Goal: Task Accomplishment & Management: Manage account settings

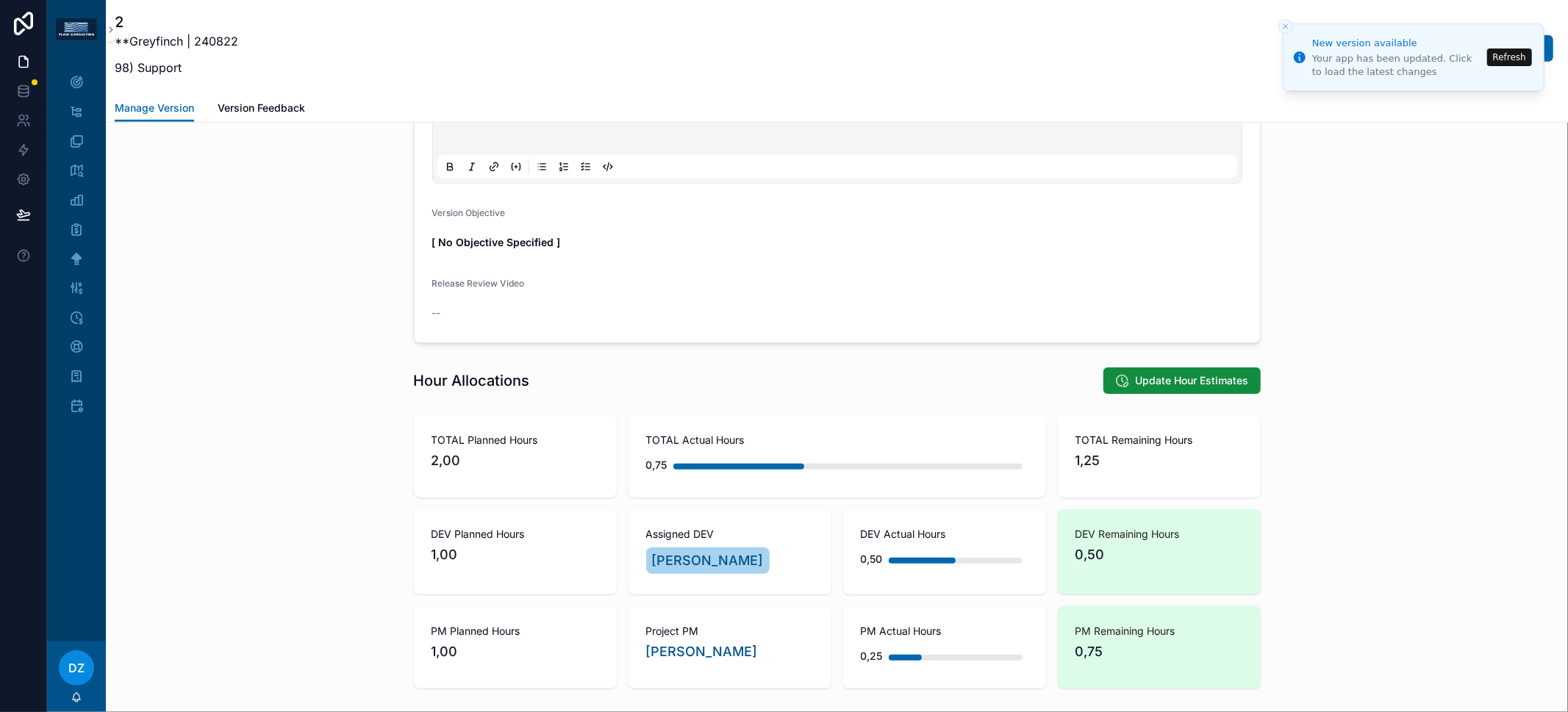
scroll to position [687, 0]
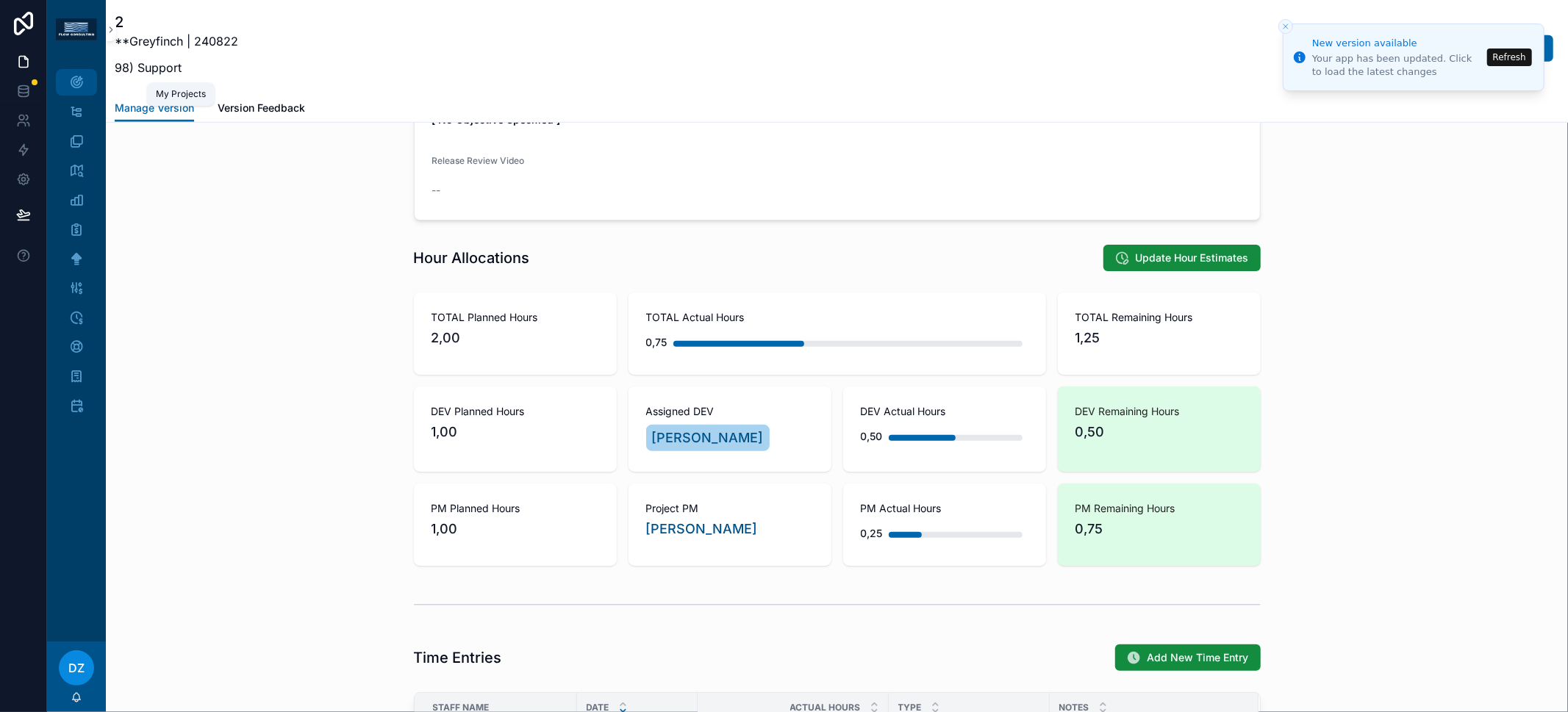
click at [79, 73] on div "My Projects" at bounding box center [76, 82] width 24 height 24
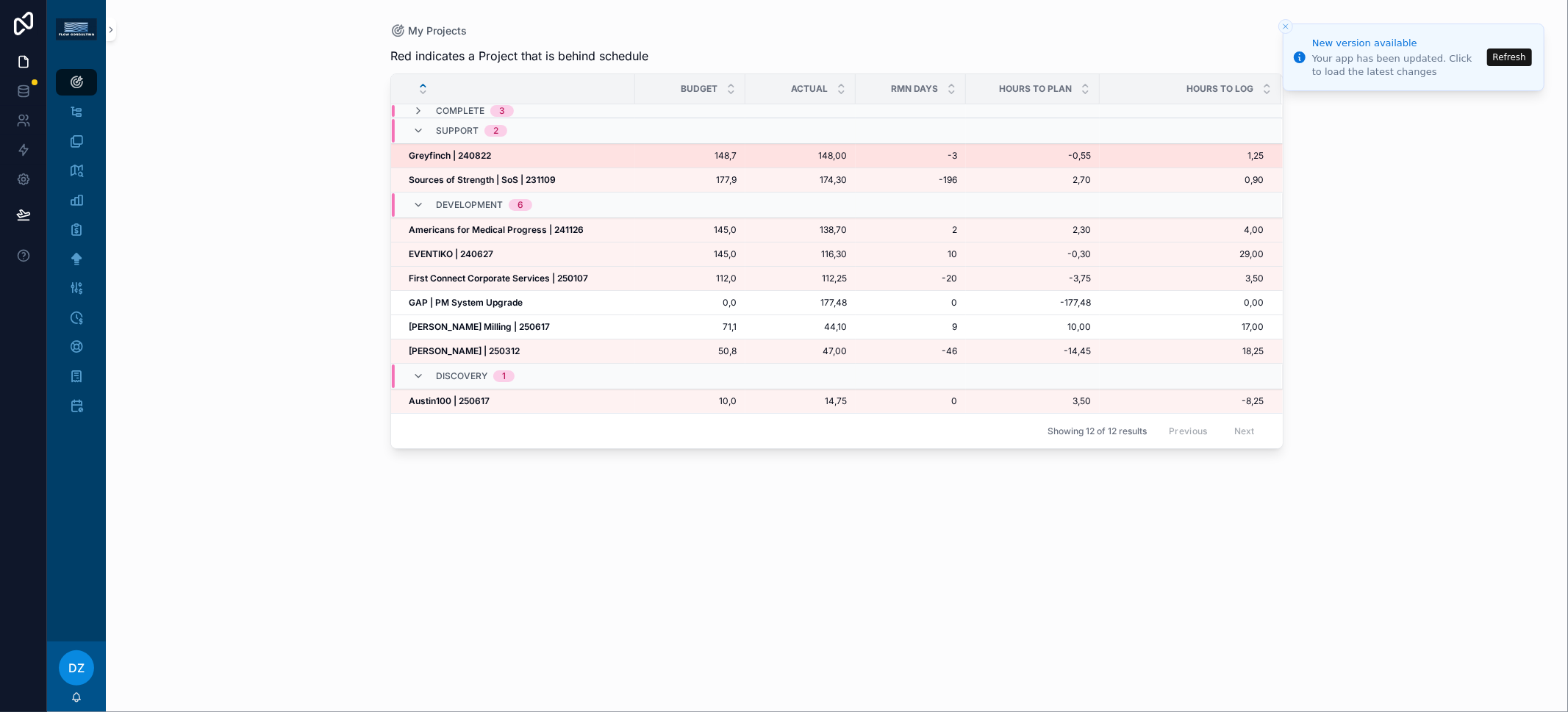
click at [468, 161] on td "Greyfinch | 240822 Greyfinch | 240822" at bounding box center [512, 156] width 244 height 25
click at [468, 156] on strong "Greyfinch | 240822" at bounding box center [449, 155] width 82 height 11
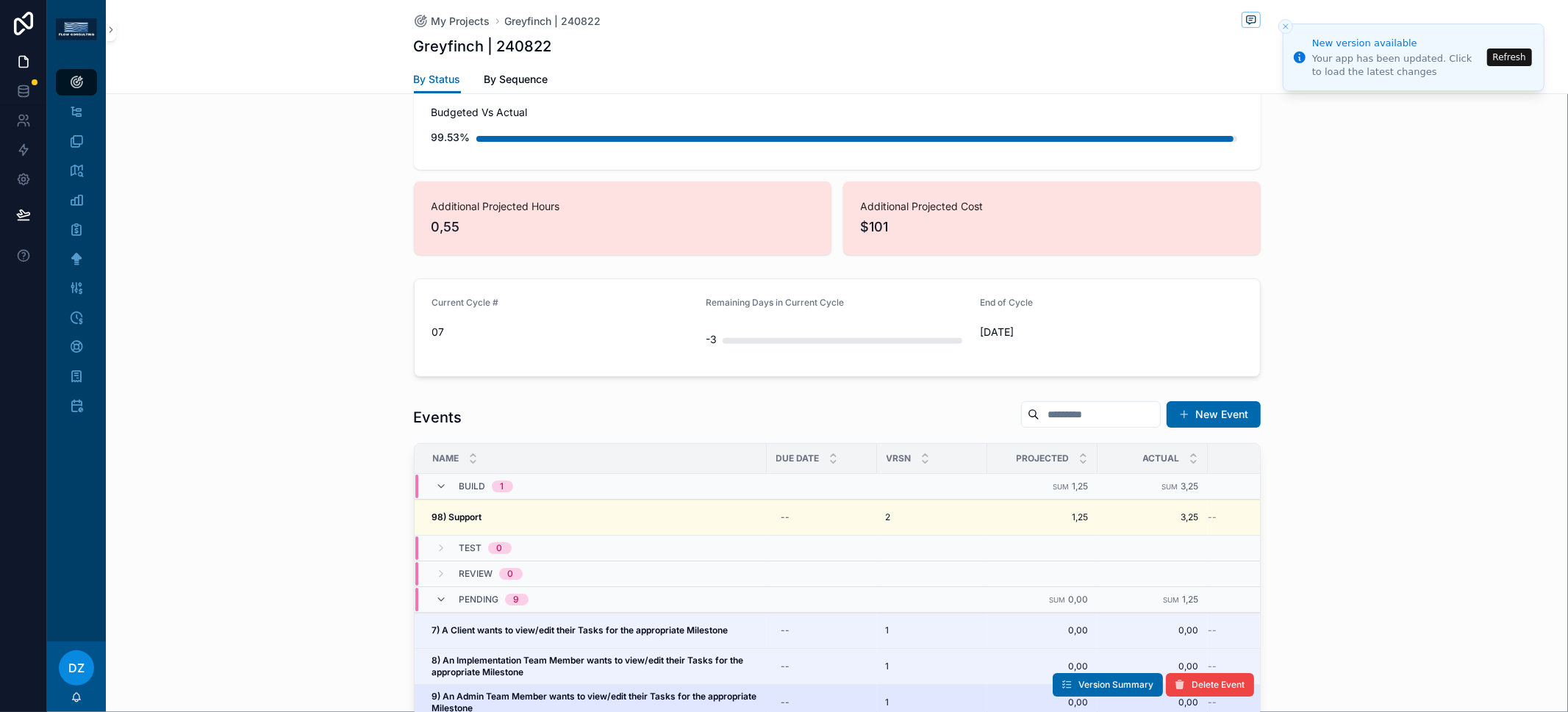
scroll to position [366, 0]
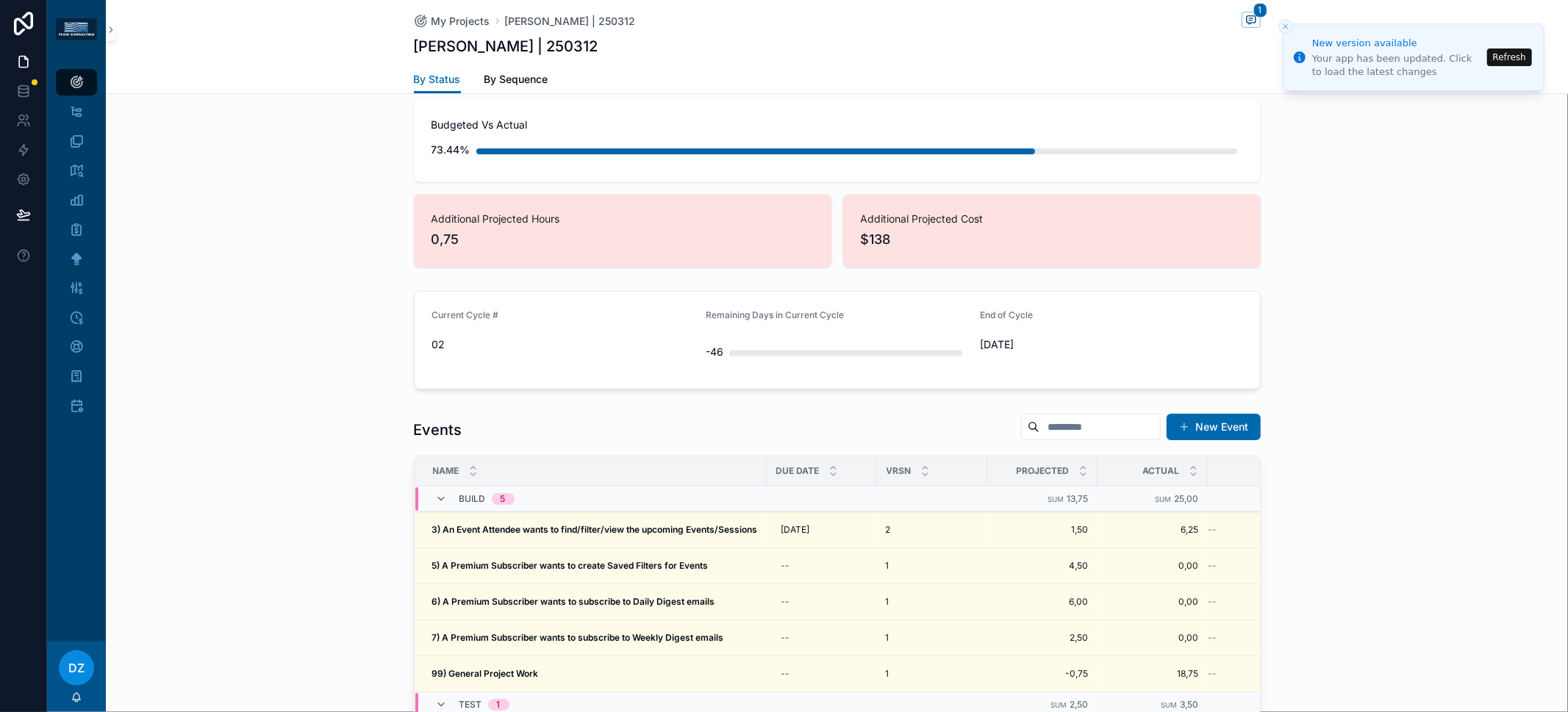
scroll to position [366, 0]
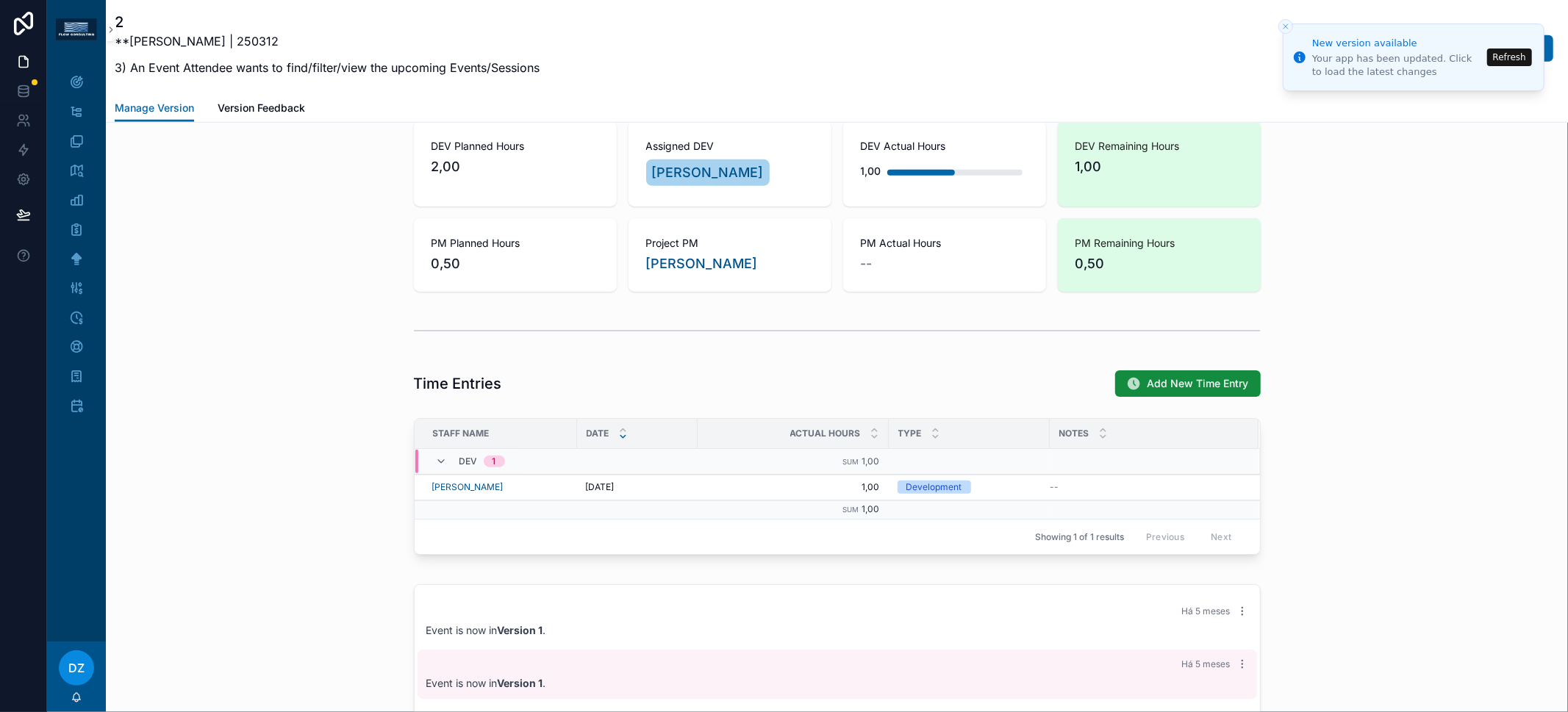
scroll to position [1083, 0]
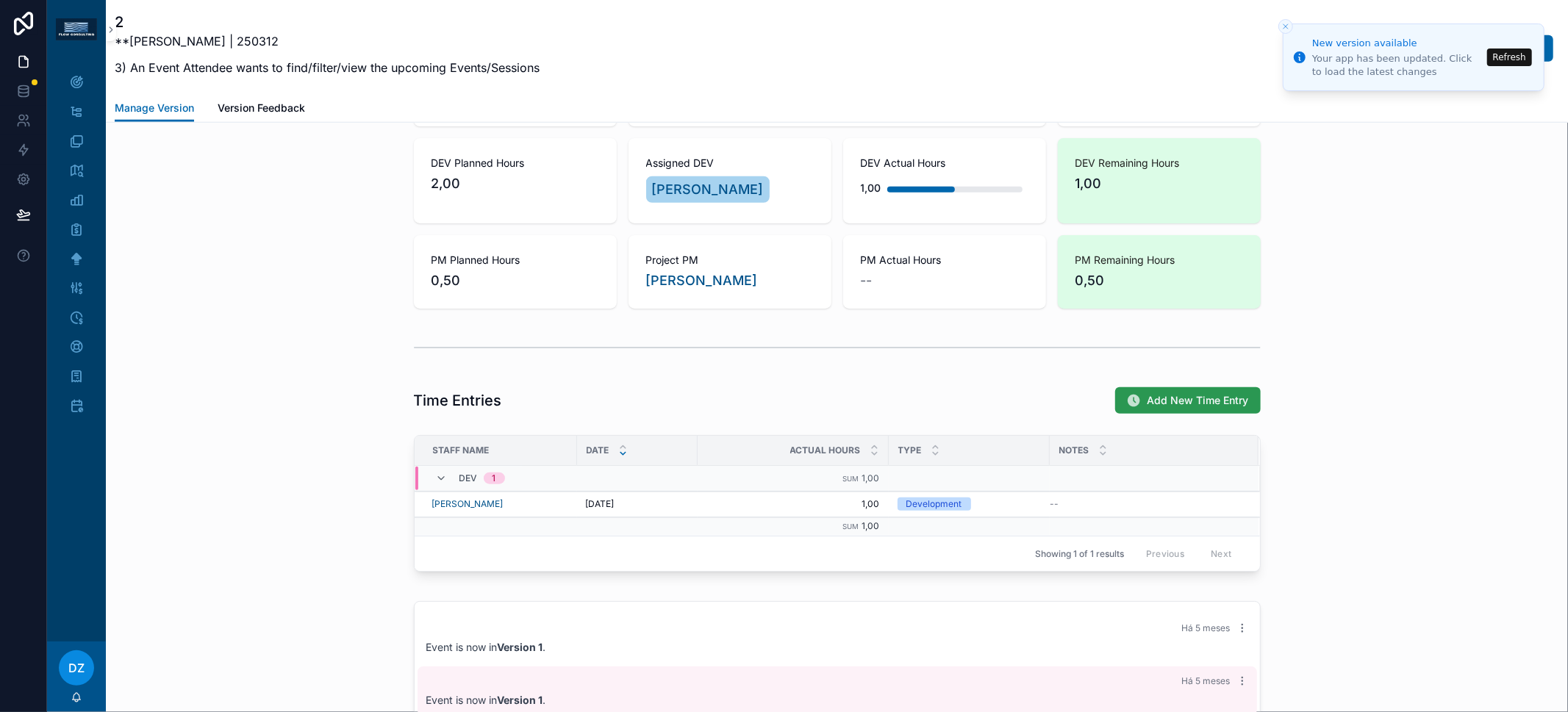
click at [1154, 403] on button "Add New Time Entry" at bounding box center [1187, 400] width 145 height 27
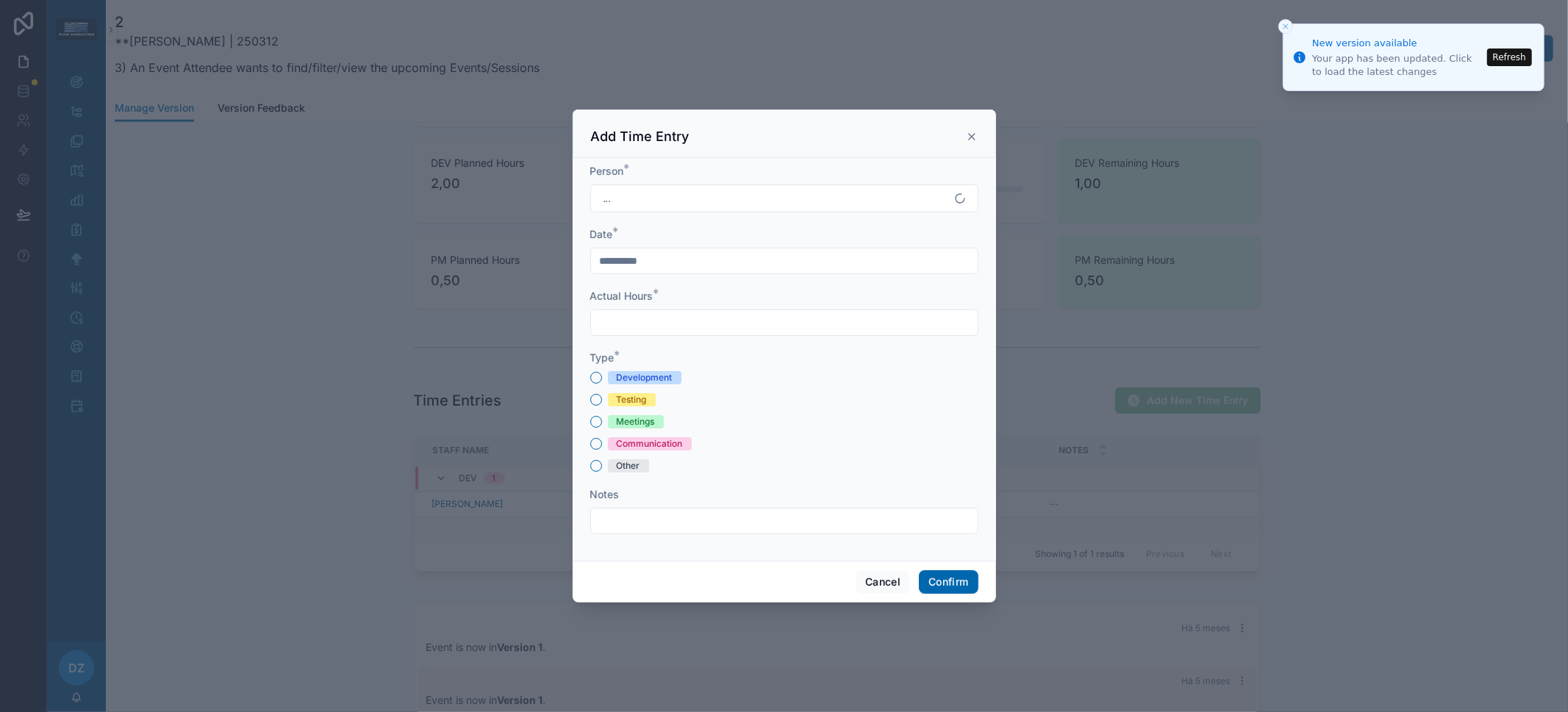
click at [664, 373] on div "Development" at bounding box center [644, 377] width 55 height 13
click at [602, 373] on button "Development" at bounding box center [597, 378] width 12 height 12
click at [669, 321] on input "text" at bounding box center [784, 322] width 387 height 21
type input "****"
click at [940, 579] on button "Confirm" at bounding box center [948, 582] width 58 height 24
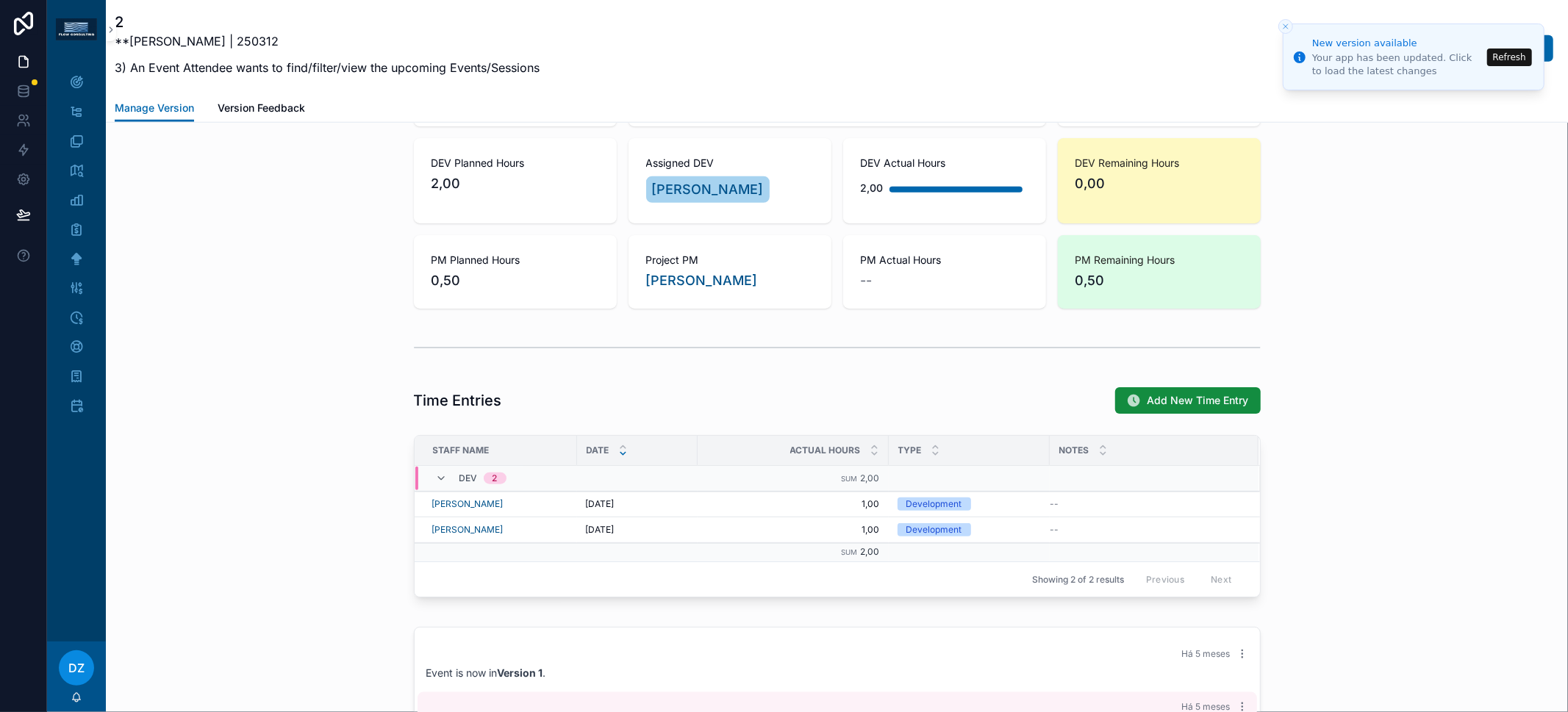
click at [1283, 25] on icon "Close toast" at bounding box center [1285, 26] width 9 height 9
click at [1289, 21] on button "Close toast" at bounding box center [1285, 26] width 15 height 15
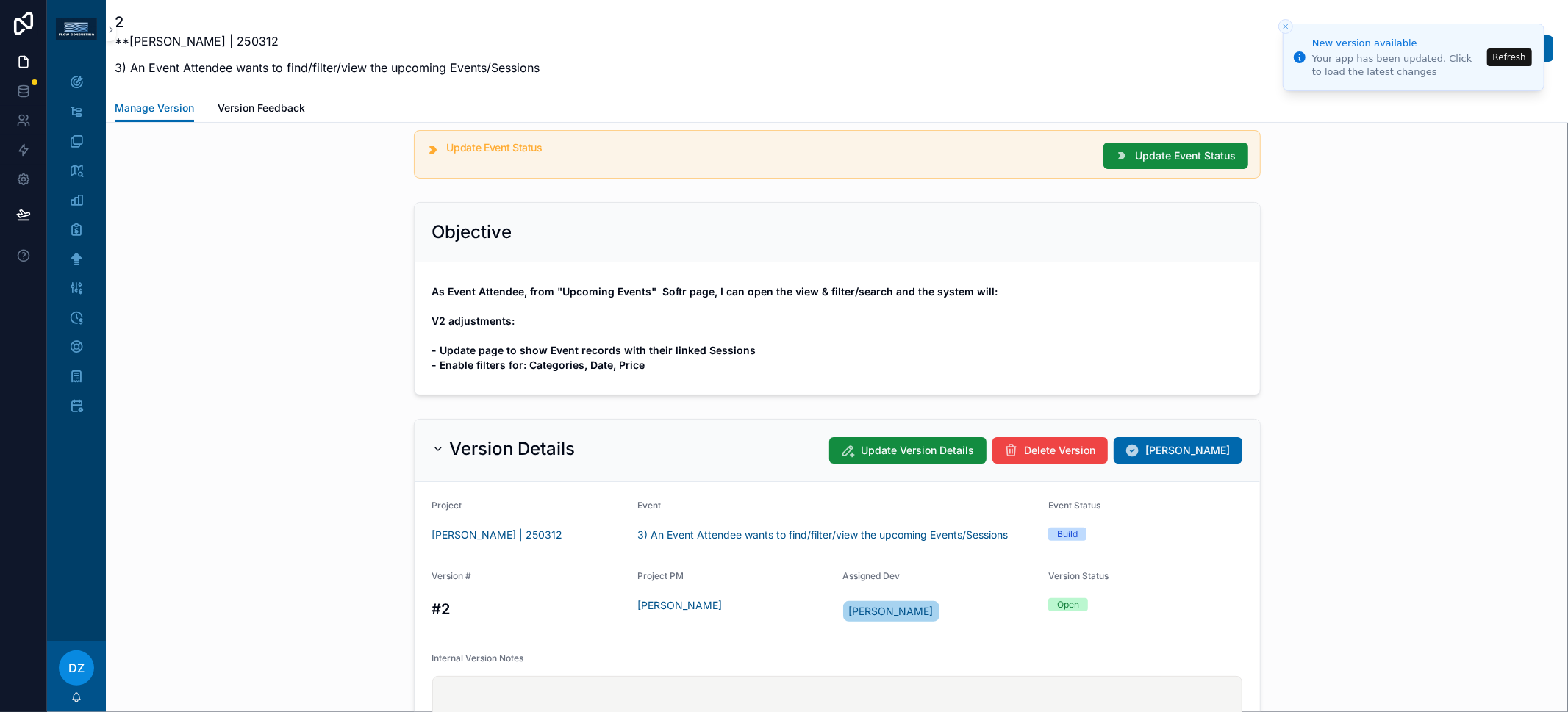
scroll to position [52, 0]
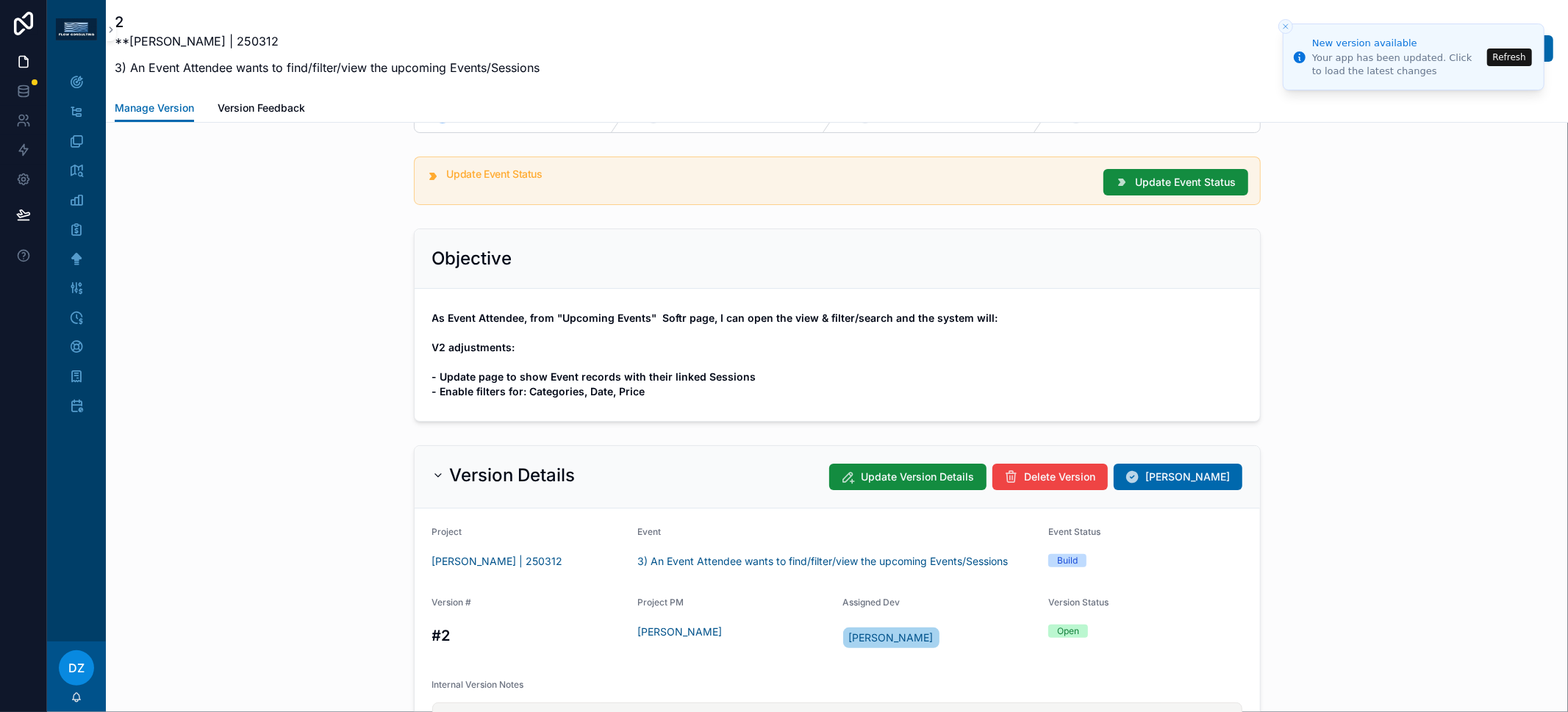
click at [1284, 24] on icon "Close toast" at bounding box center [1285, 26] width 9 height 9
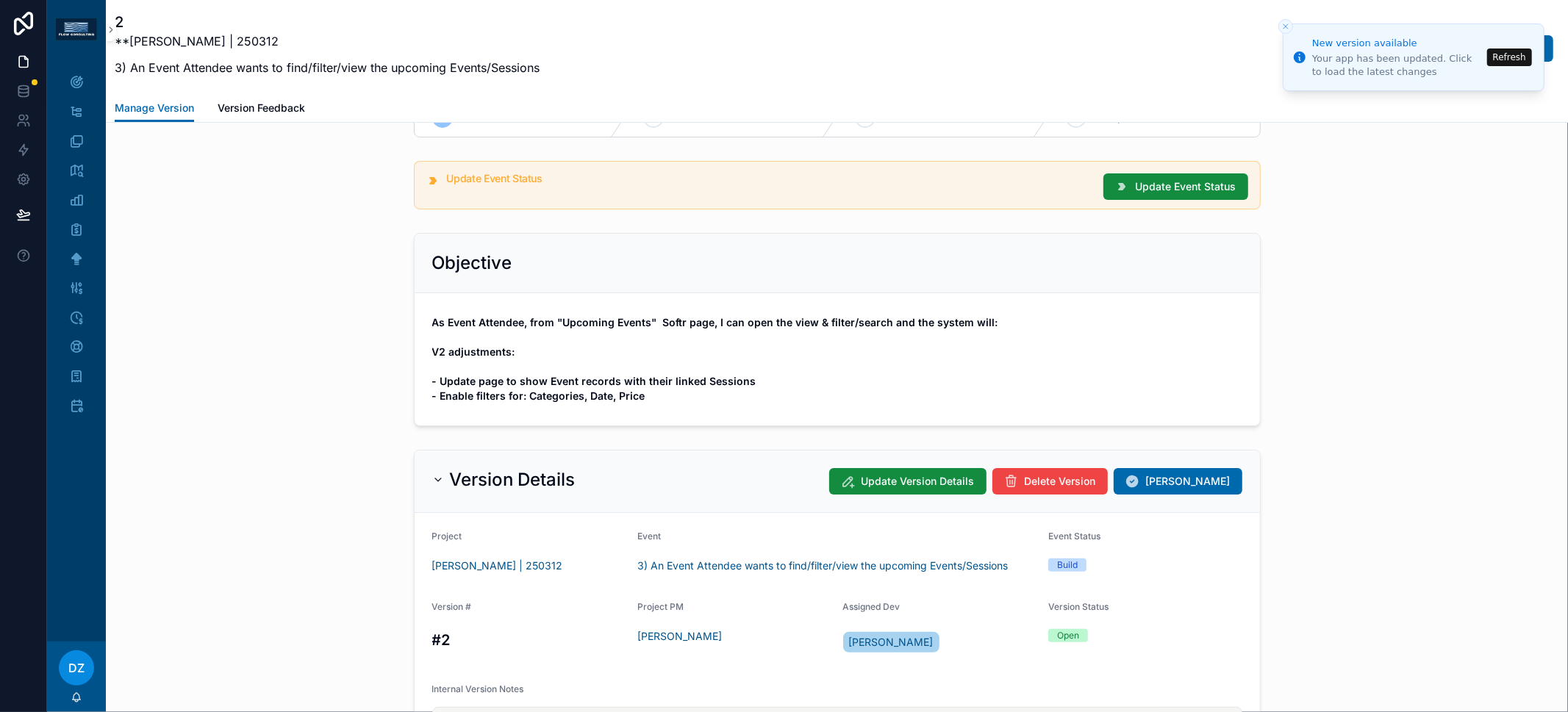
scroll to position [48, 0]
click at [1148, 183] on span "Update Event Status" at bounding box center [1186, 186] width 101 height 15
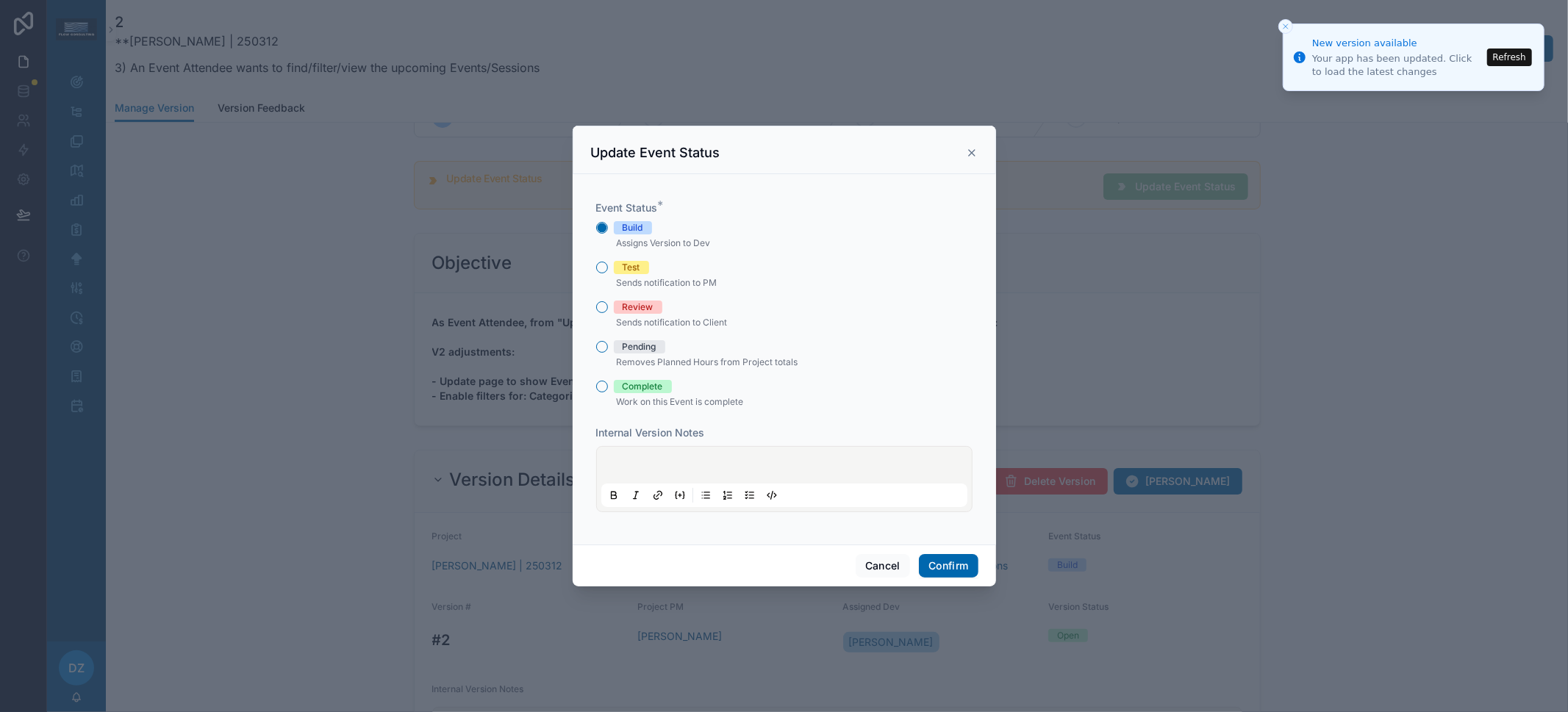
click at [974, 155] on icon at bounding box center [971, 153] width 12 height 12
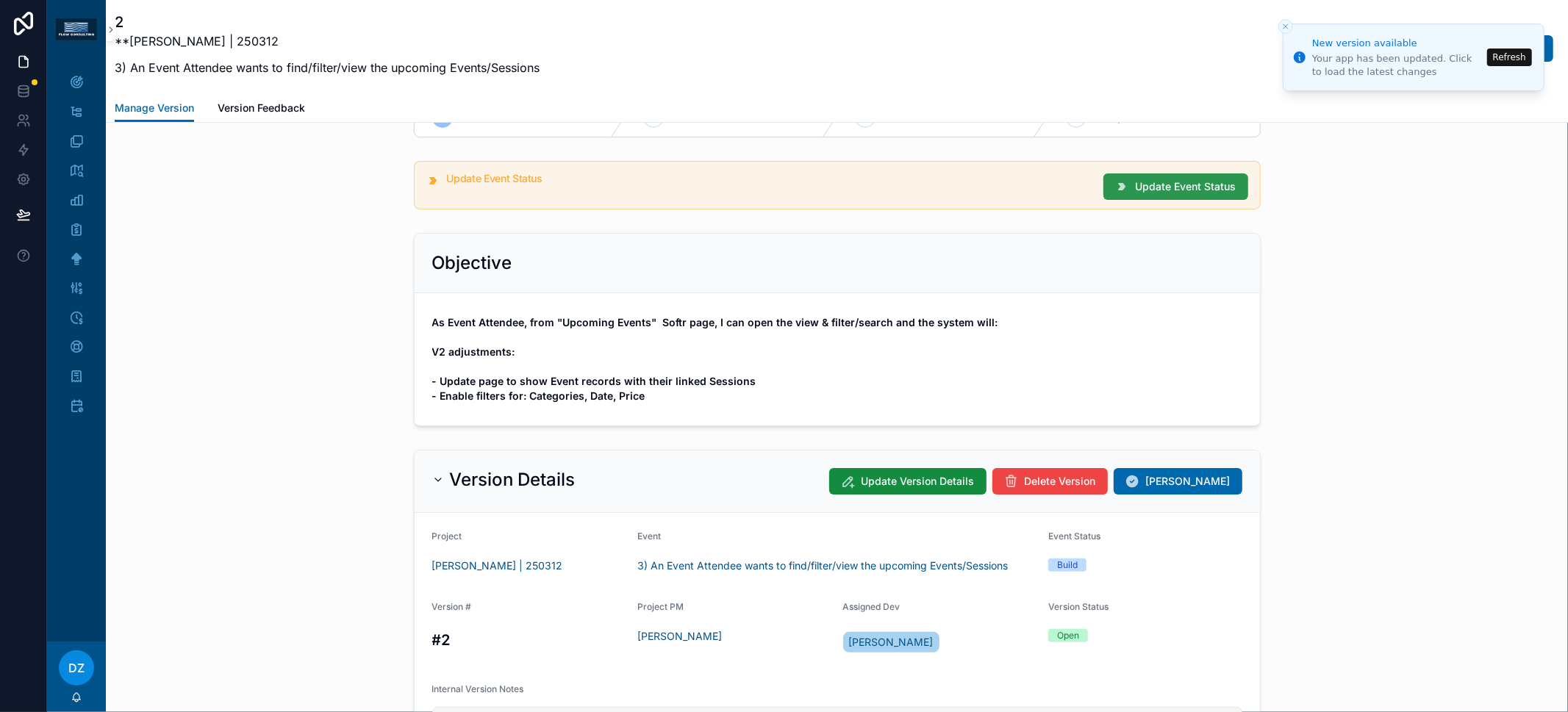
click at [1146, 191] on span "Update Event Status" at bounding box center [1186, 186] width 101 height 15
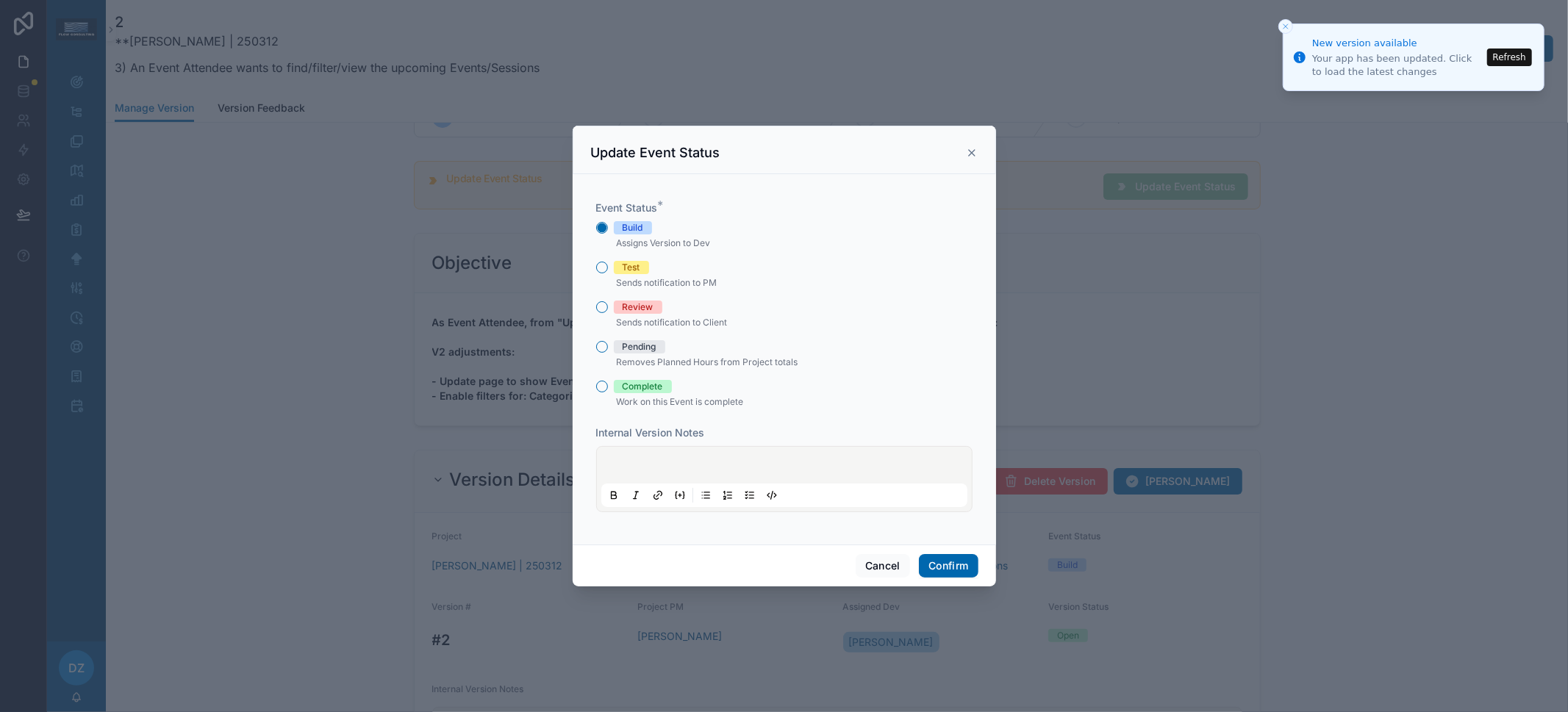
click at [618, 266] on span "Test" at bounding box center [631, 267] width 36 height 13
click at [608, 266] on button "Test" at bounding box center [602, 268] width 12 height 12
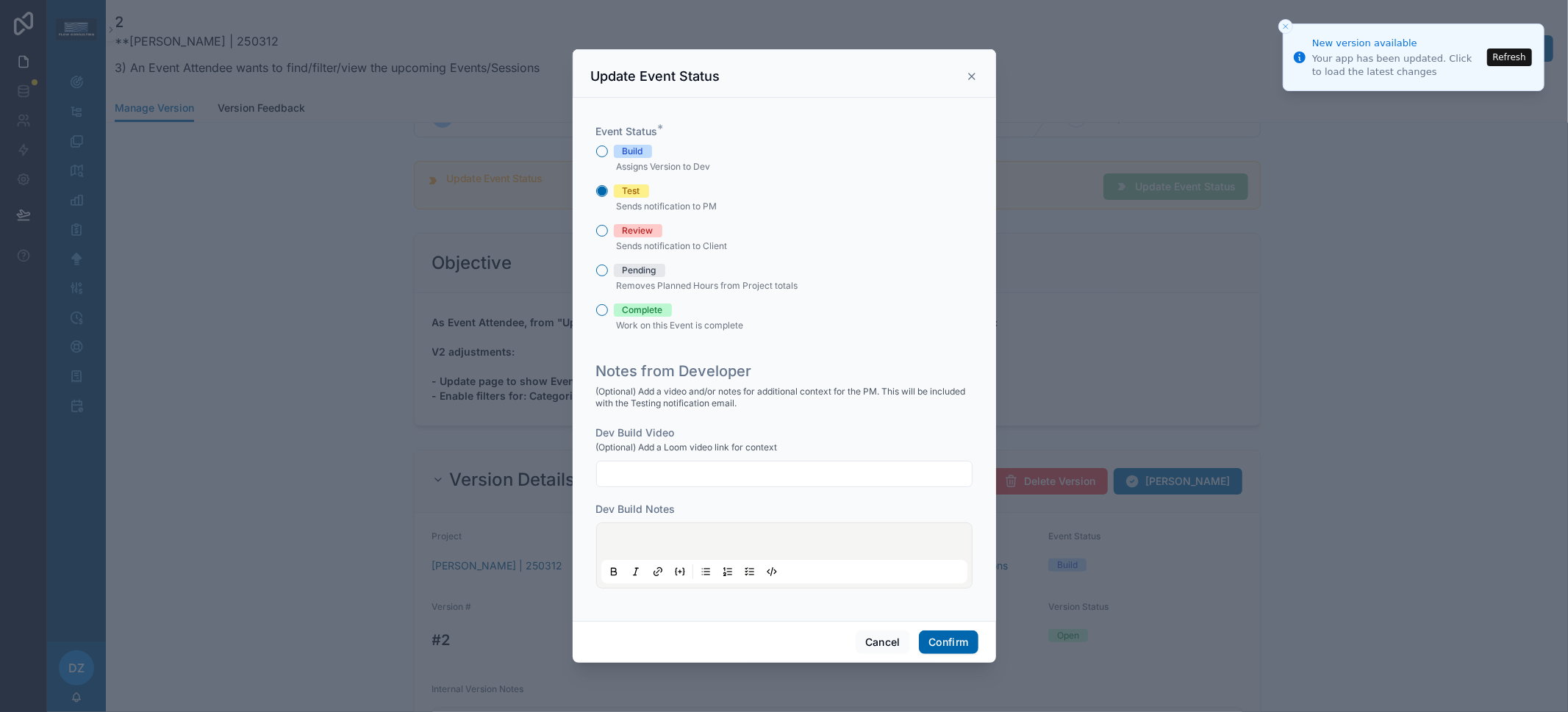
click at [704, 478] on input "text" at bounding box center [784, 474] width 375 height 21
paste input "**********"
type input "**********"
click at [952, 641] on button "Confirm" at bounding box center [948, 643] width 58 height 24
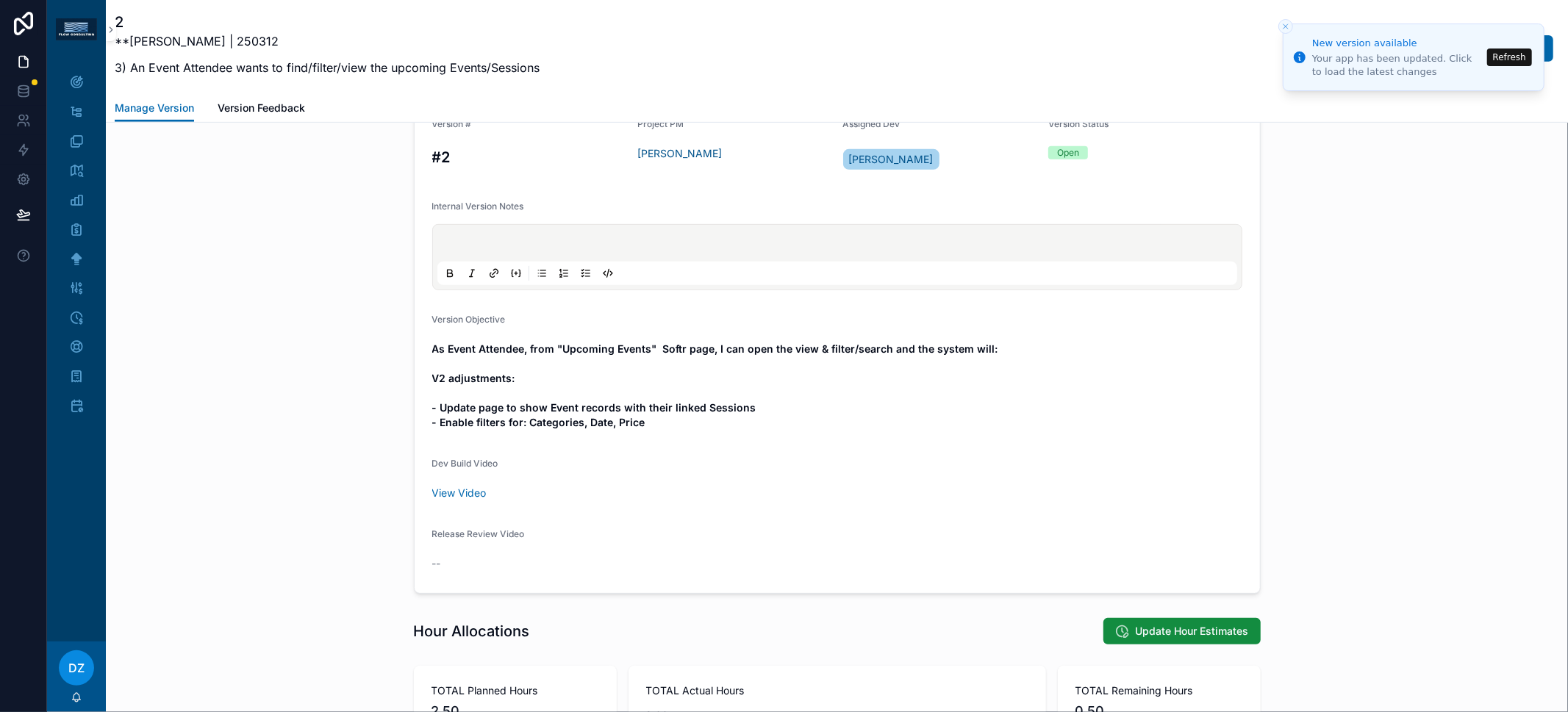
scroll to position [0, 0]
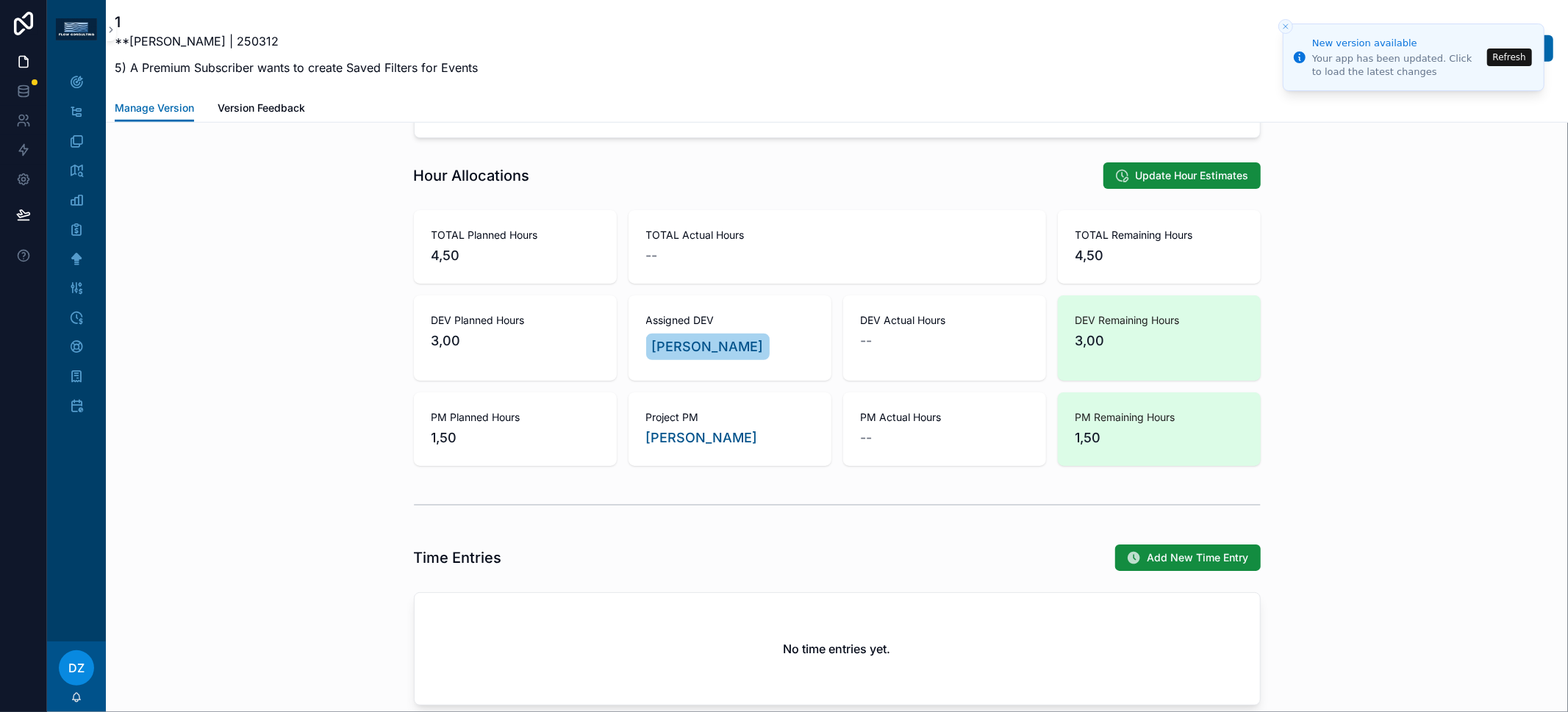
scroll to position [1011, 0]
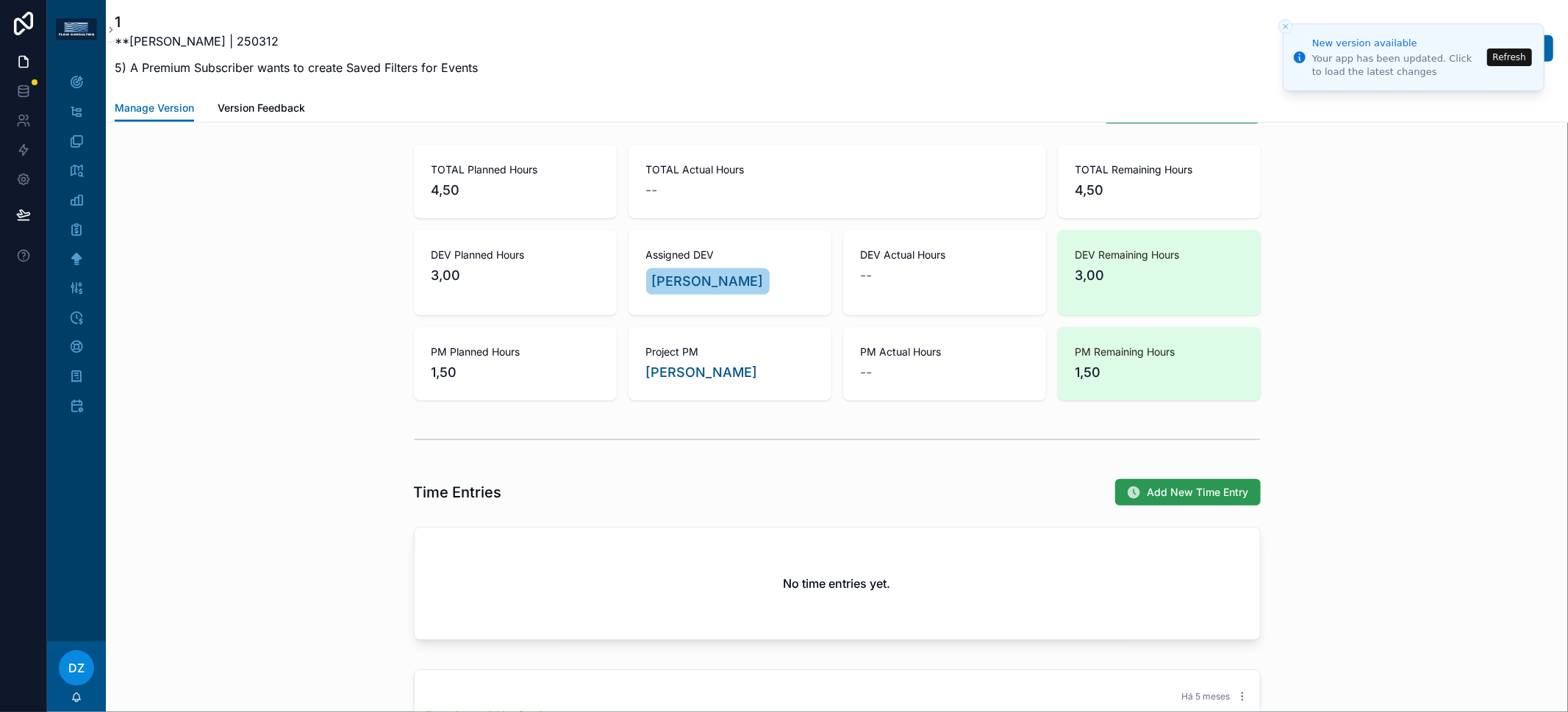
click at [1148, 485] on span "Add New Time Entry" at bounding box center [1198, 491] width 102 height 15
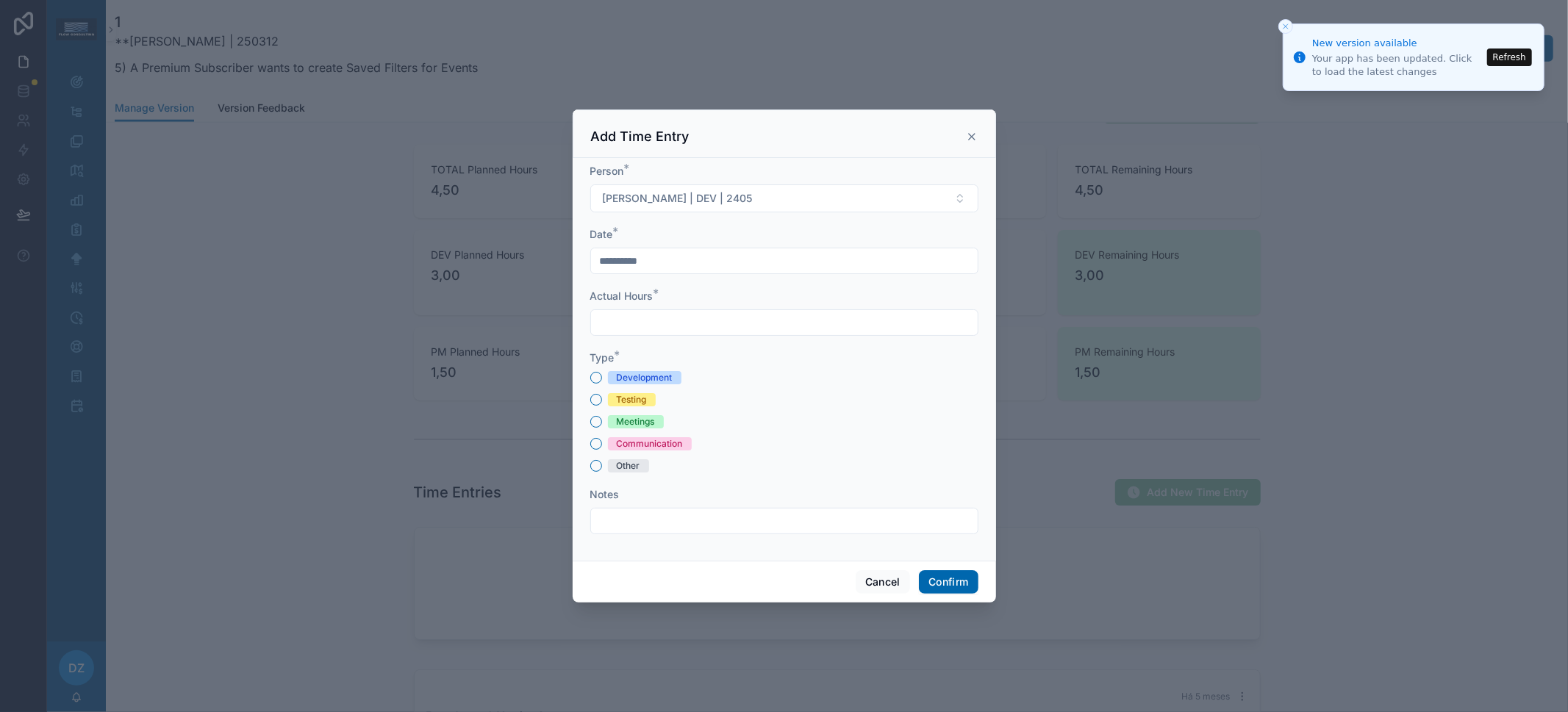
click at [668, 379] on div "Development" at bounding box center [644, 377] width 55 height 13
click at [602, 379] on button "Development" at bounding box center [597, 378] width 12 height 12
click at [666, 312] on input "text" at bounding box center [784, 322] width 387 height 21
type input "****"
click at [957, 581] on button "Confirm" at bounding box center [948, 582] width 58 height 24
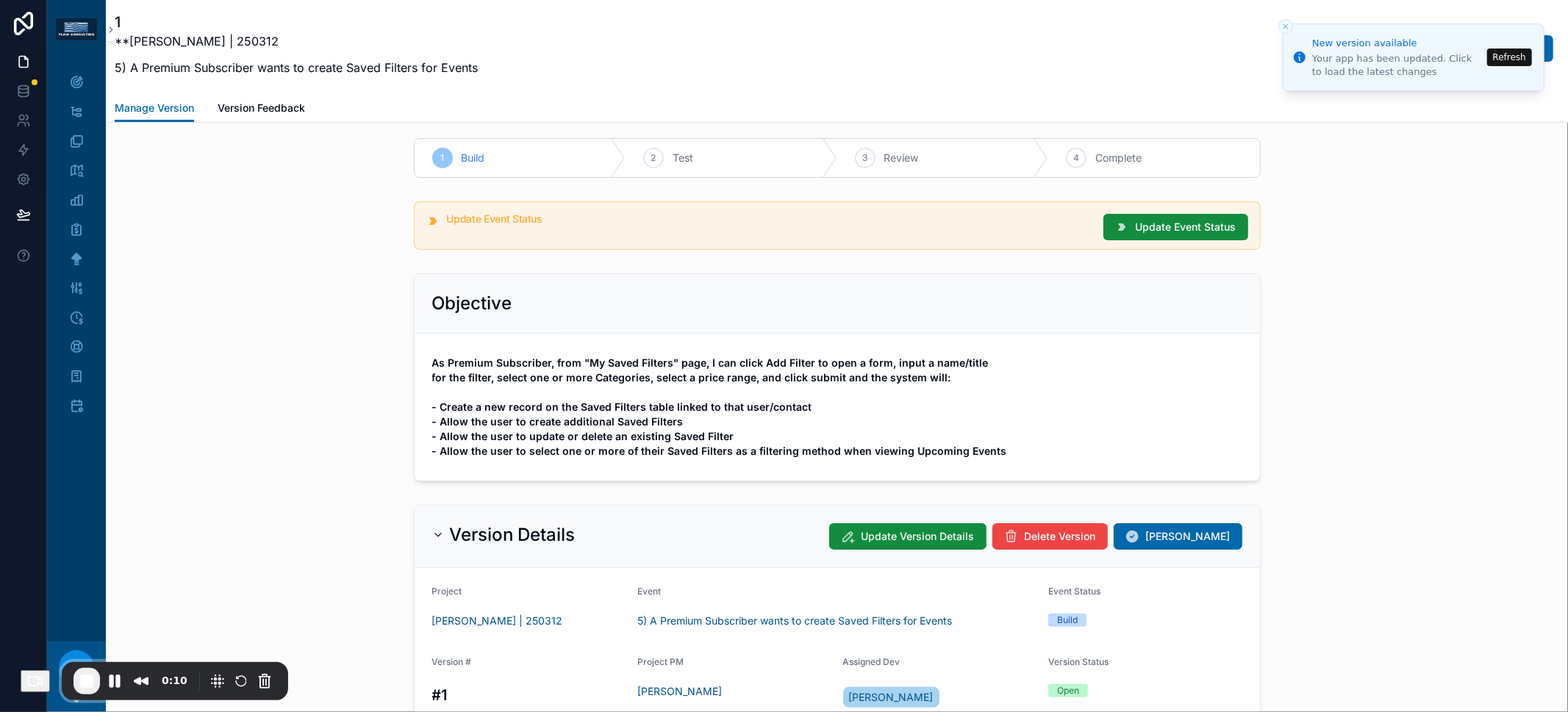
scroll to position [11, 0]
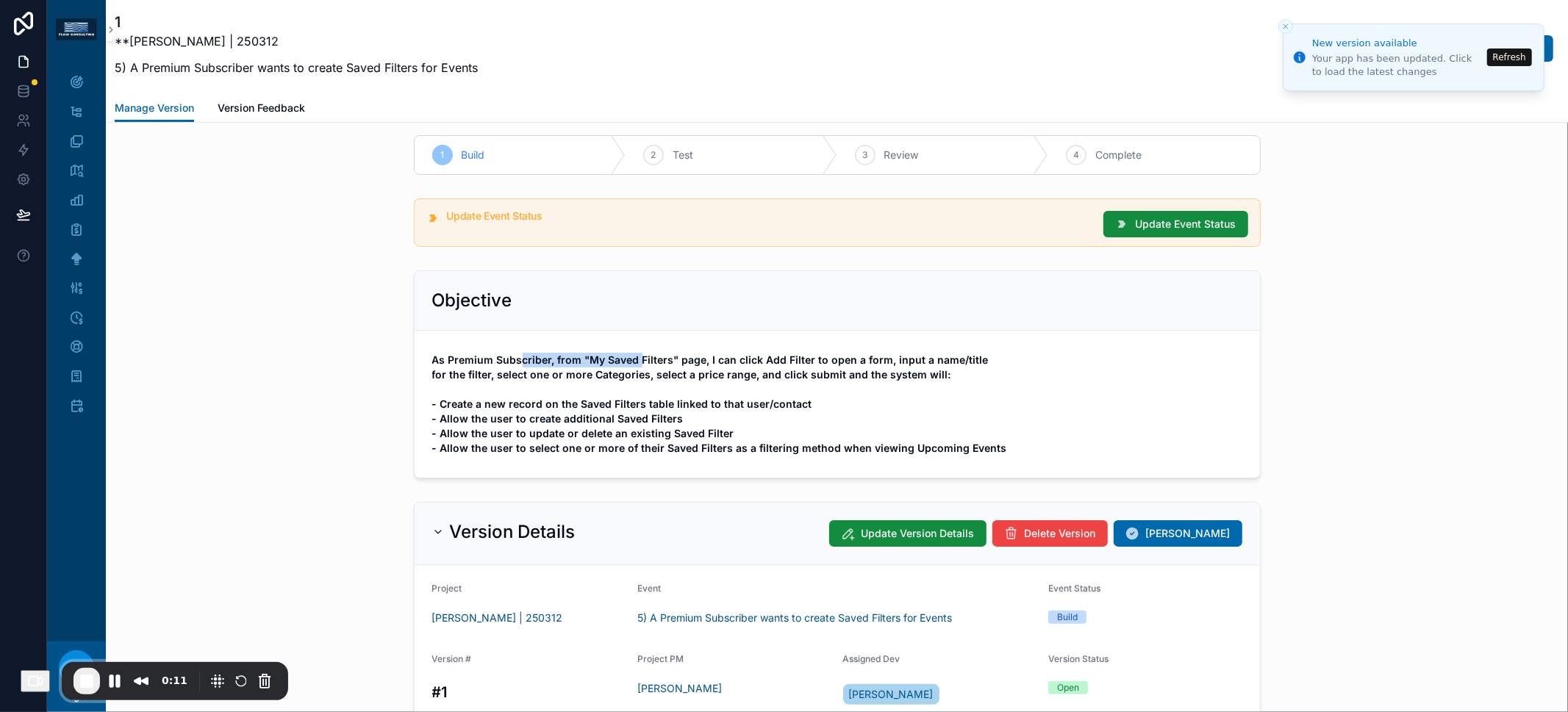
drag, startPoint x: 513, startPoint y: 359, endPoint x: 630, endPoint y: 359, distance: 117.0
click at [629, 359] on strong "As Premium Subscriber, from "My Saved Filters" page, I can click Add Filter to …" at bounding box center [719, 403] width 575 height 101
click at [630, 359] on strong "As Premium Subscriber, from "My Saved Filters" page, I can click Add Filter to …" at bounding box center [719, 403] width 575 height 101
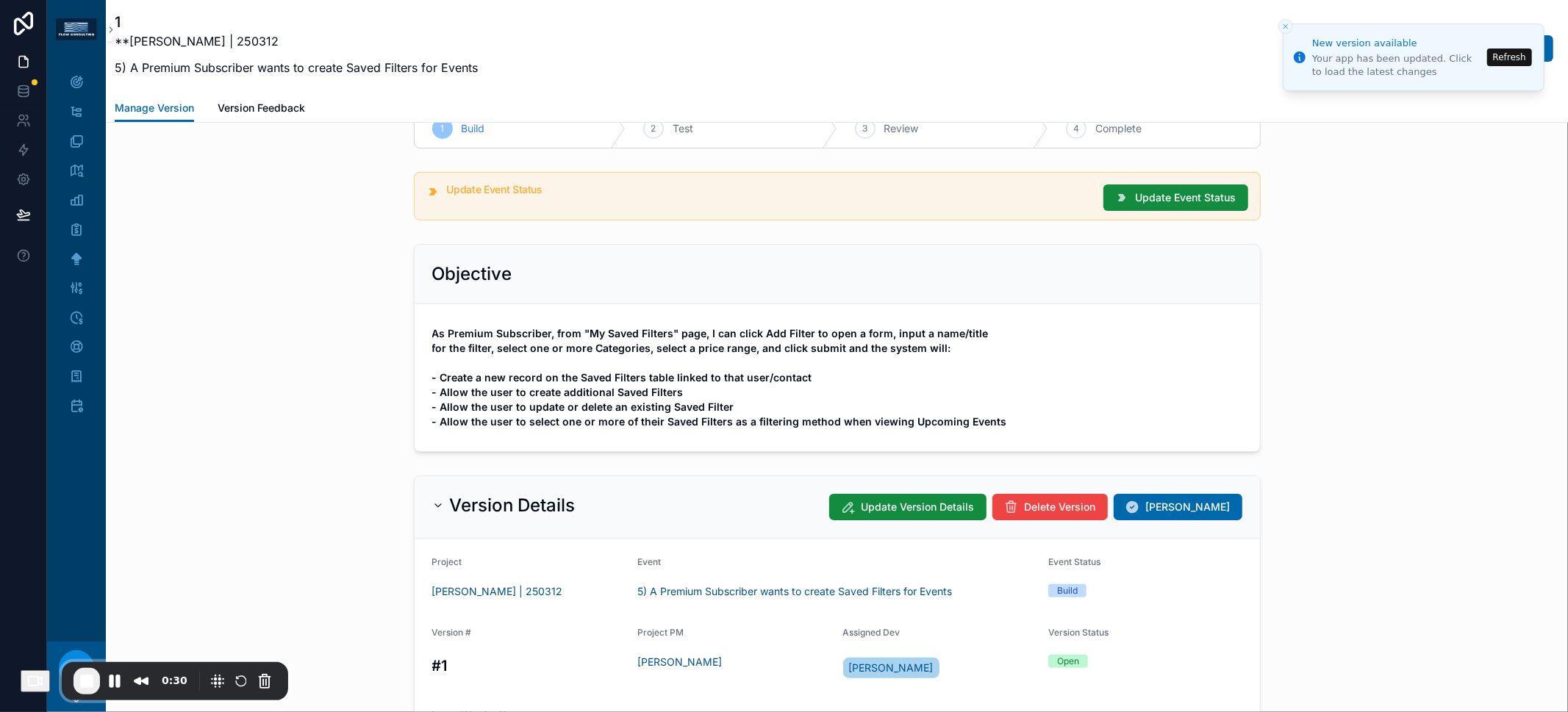
scroll to position [6, 0]
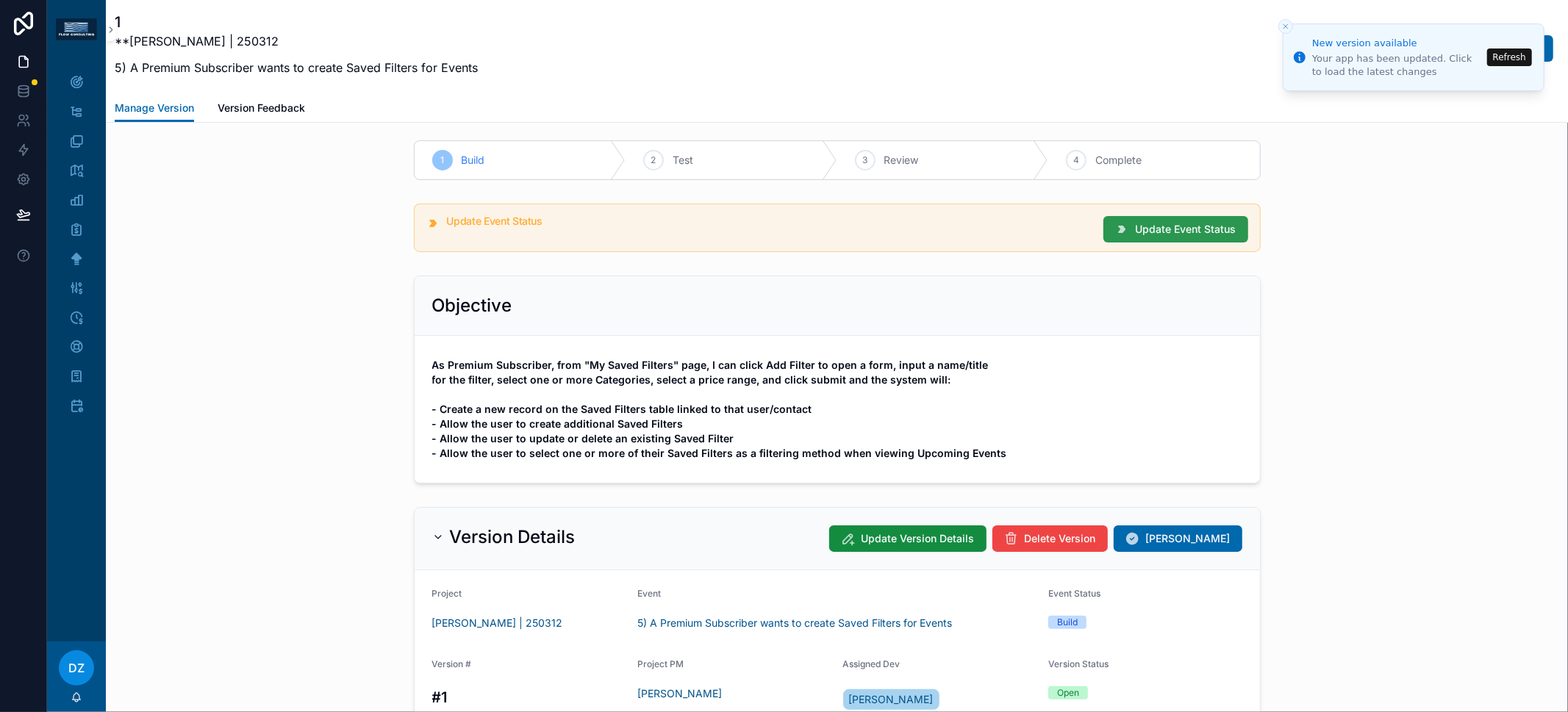
click at [1173, 233] on span "Update Event Status" at bounding box center [1186, 228] width 101 height 15
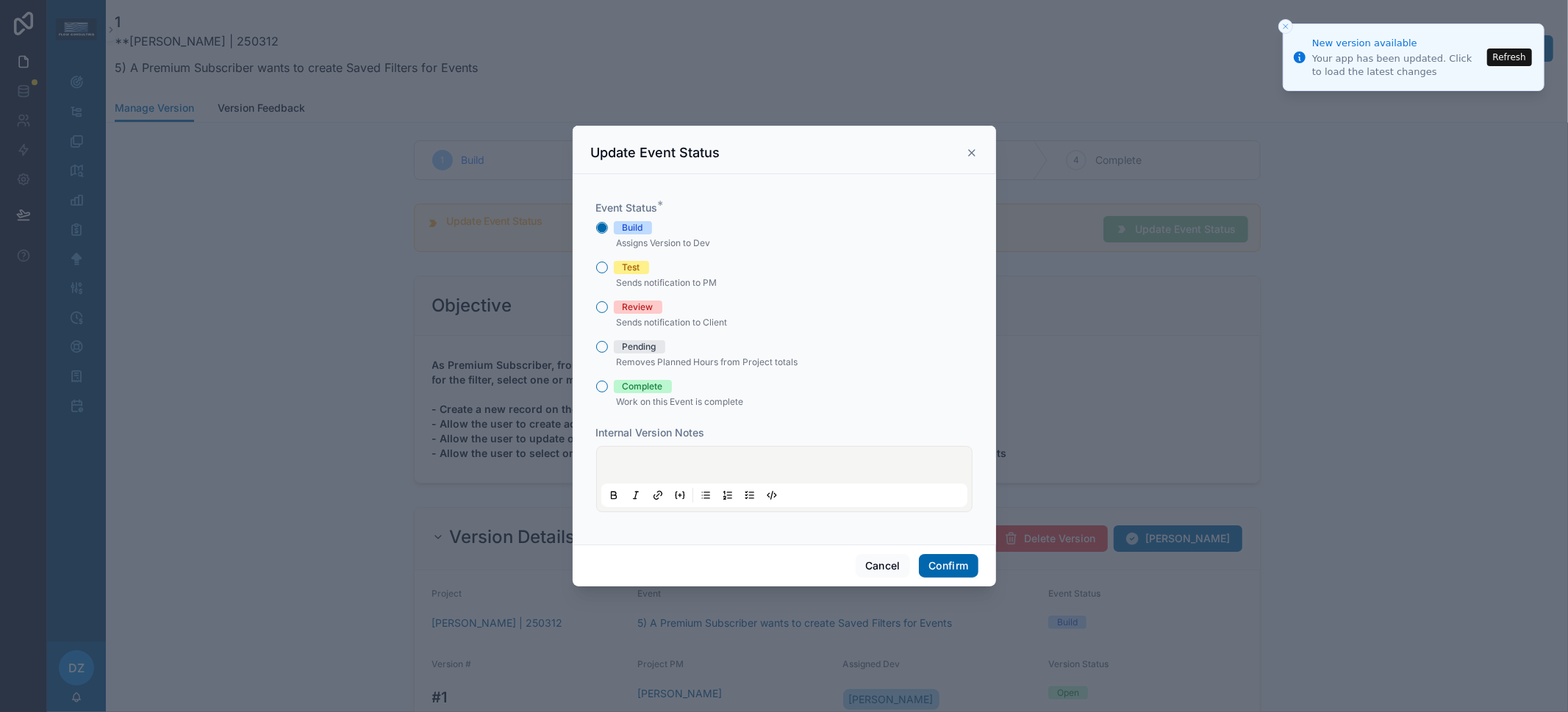
click at [636, 275] on p "Sends notification to PM" at bounding box center [784, 283] width 376 height 18
click at [634, 272] on div "Test" at bounding box center [631, 267] width 18 height 13
click at [608, 272] on button "Test" at bounding box center [602, 268] width 12 height 12
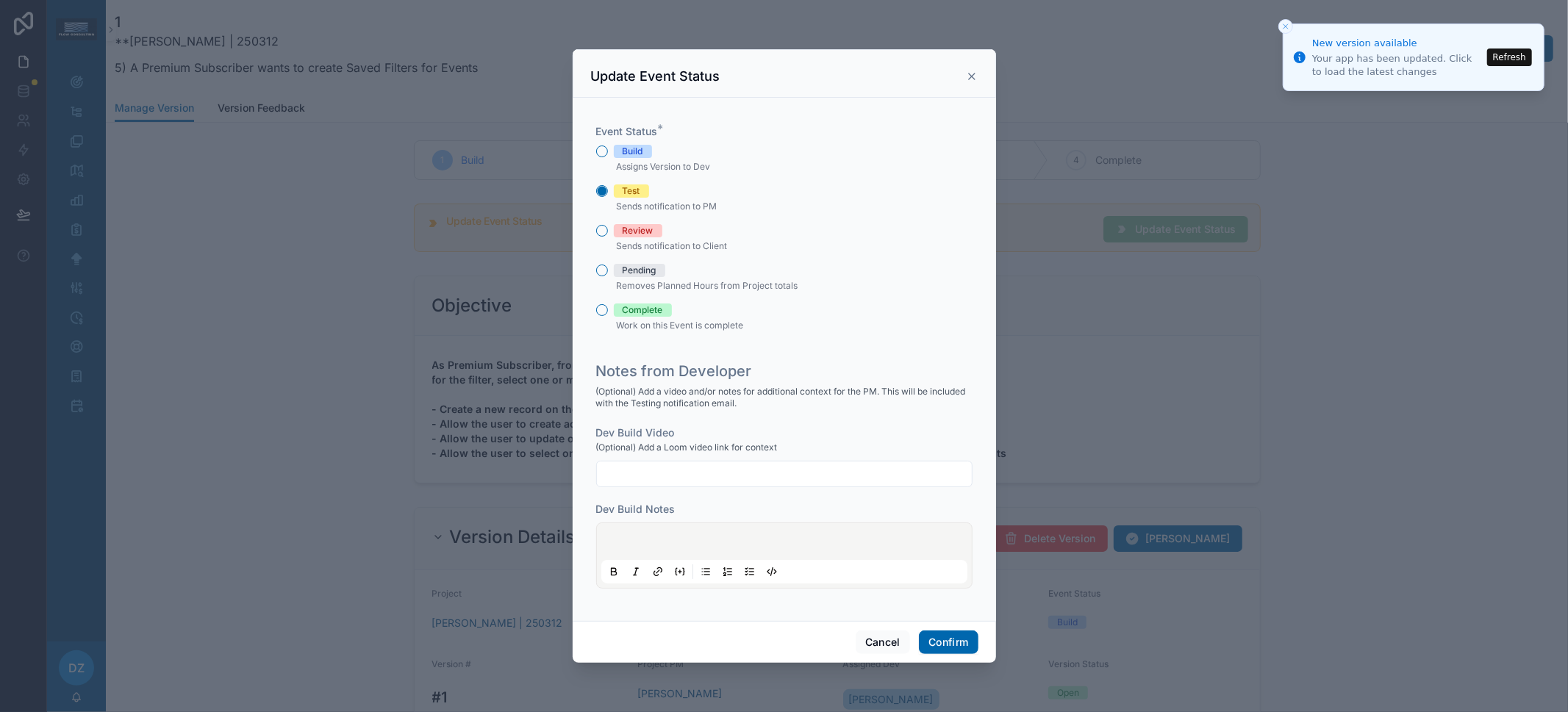
click at [677, 474] on input "text" at bounding box center [784, 474] width 375 height 21
paste input "**********"
type input "**********"
click at [954, 641] on button "Confirm" at bounding box center [948, 643] width 58 height 24
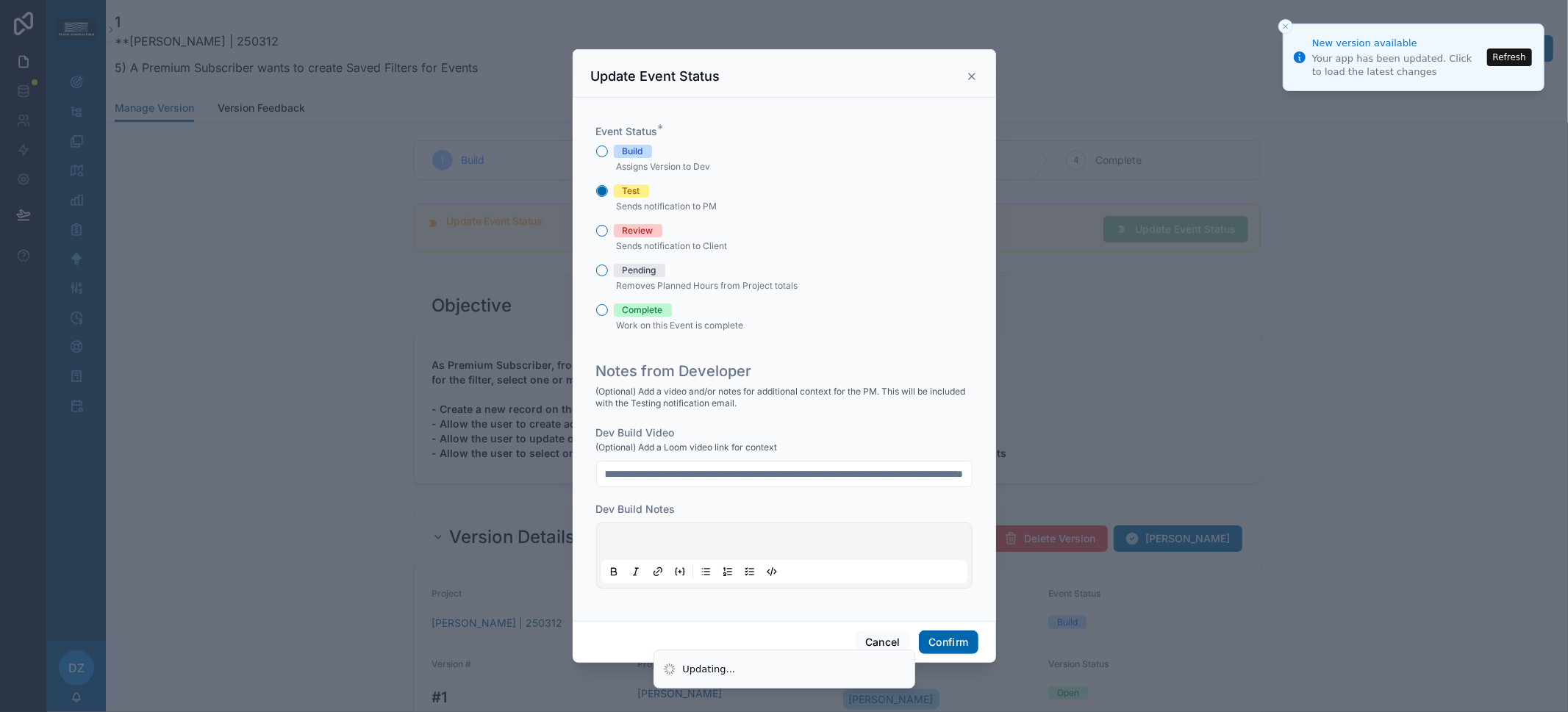
scroll to position [0, 0]
